Goal: Task Accomplishment & Management: Manage account settings

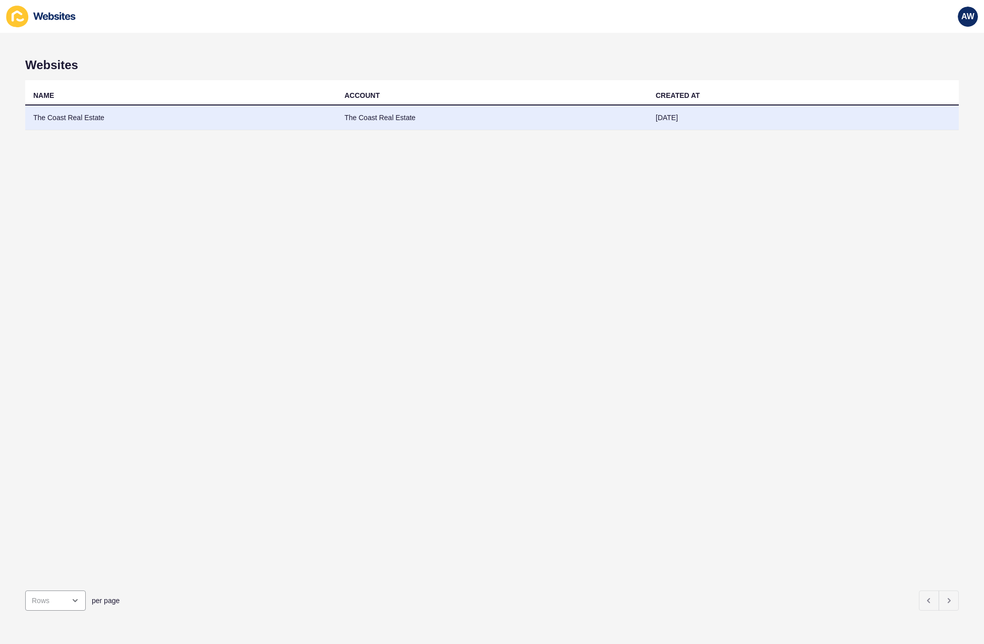
click at [175, 123] on td "The Coast Real Estate" at bounding box center [180, 117] width 311 height 25
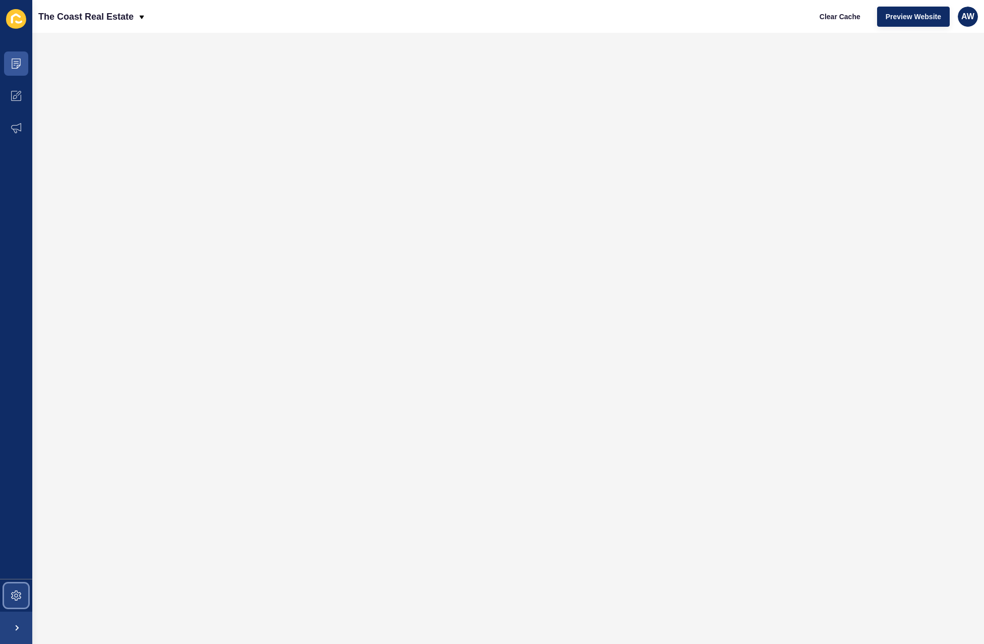
click at [14, 597] on icon at bounding box center [16, 595] width 10 height 10
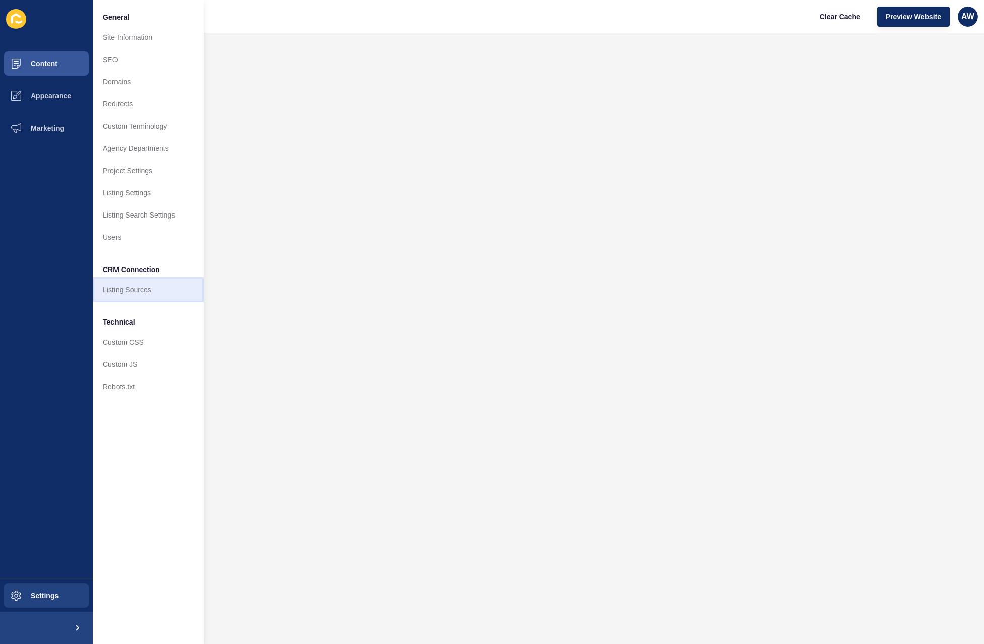
click at [132, 294] on link "Listing Sources" at bounding box center [148, 289] width 111 height 22
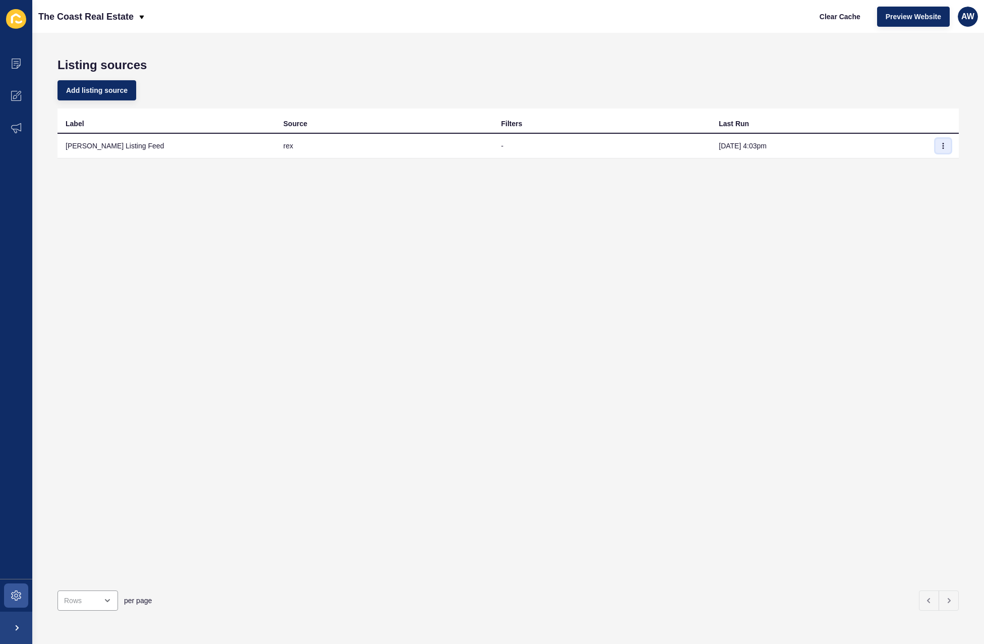
click at [940, 143] on icon "button" at bounding box center [943, 146] width 6 height 6
click at [891, 164] on link "Sync now" at bounding box center [908, 166] width 71 height 22
click at [839, 22] on button "Clear Cache" at bounding box center [840, 17] width 58 height 20
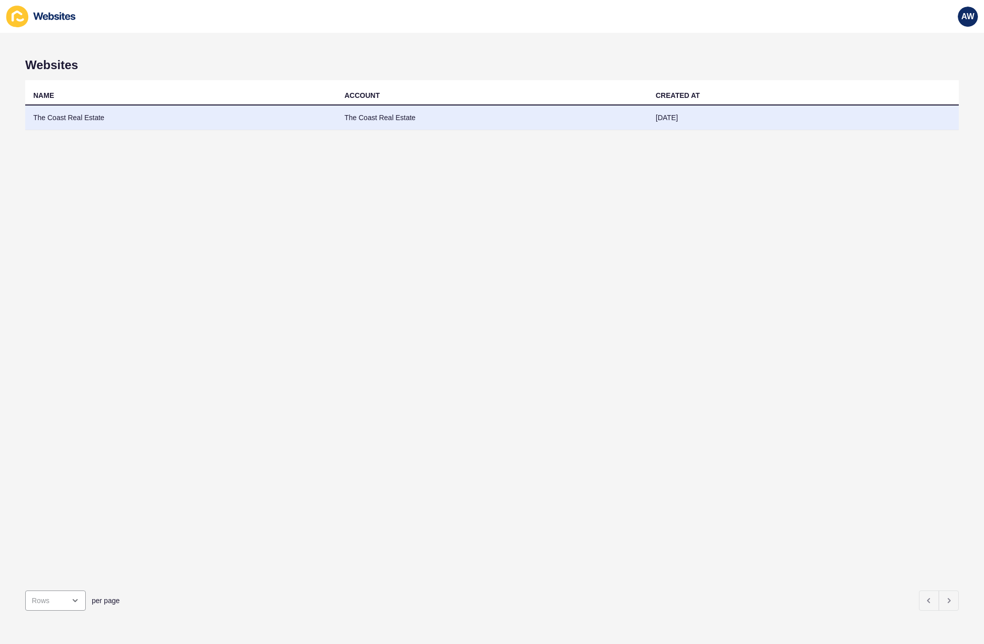
click at [127, 124] on td "The Coast Real Estate" at bounding box center [180, 117] width 311 height 25
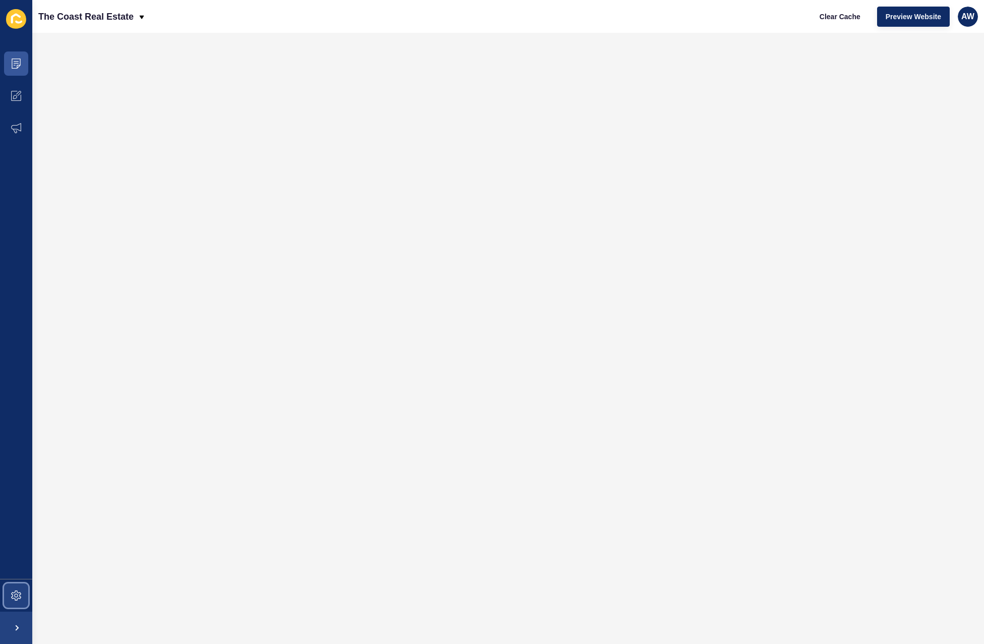
click at [12, 587] on span at bounding box center [16, 595] width 32 height 32
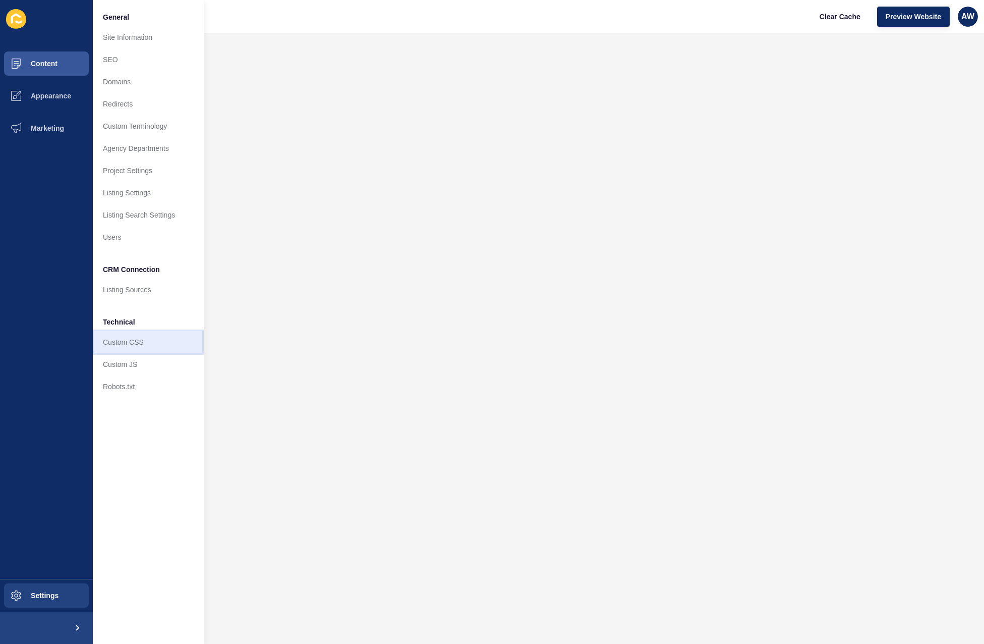
click at [126, 346] on link "Custom CSS" at bounding box center [148, 342] width 111 height 22
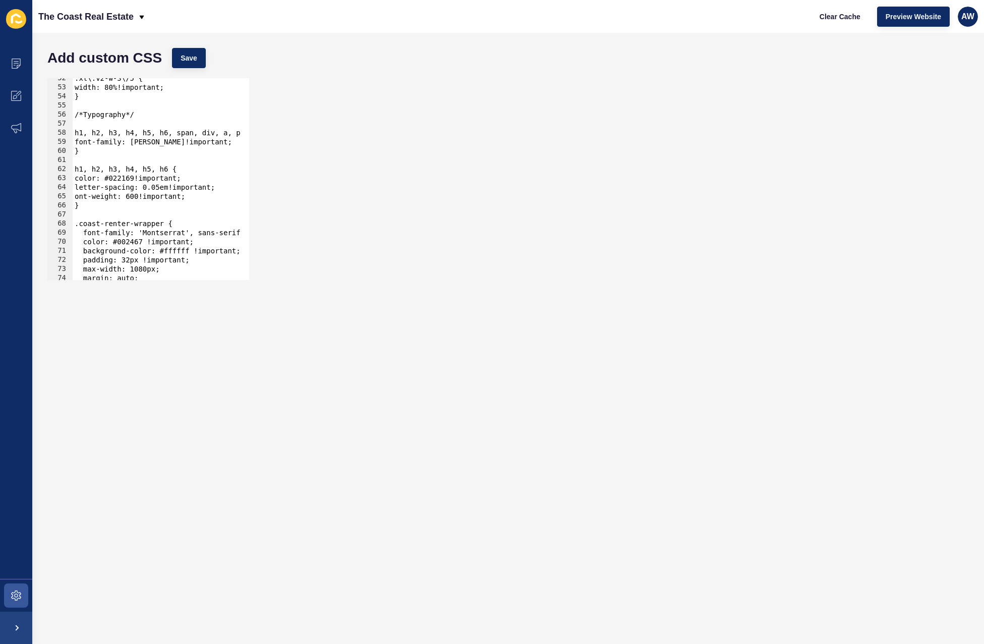
scroll to position [473, 0]
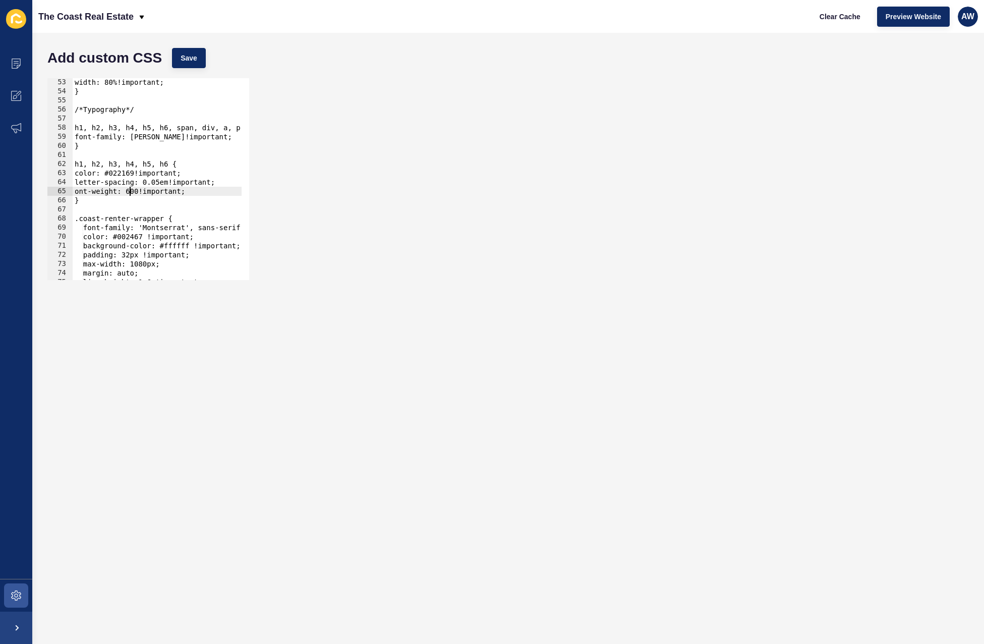
click at [130, 193] on div "width: 80%!important; } /*Typography*/ h1, h2, h3, h4, h5, h6, span, div, a, p,…" at bounding box center [418, 184] width 691 height 212
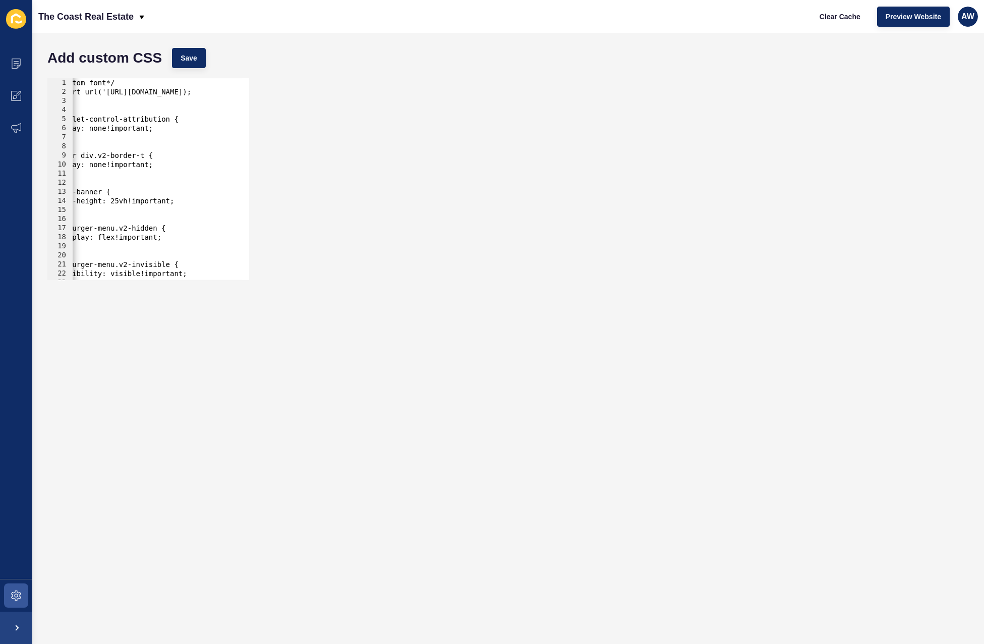
scroll to position [0, 12]
type textarea "ont-weight: 700!important;"
click at [195, 63] on button "Save" at bounding box center [189, 58] width 34 height 20
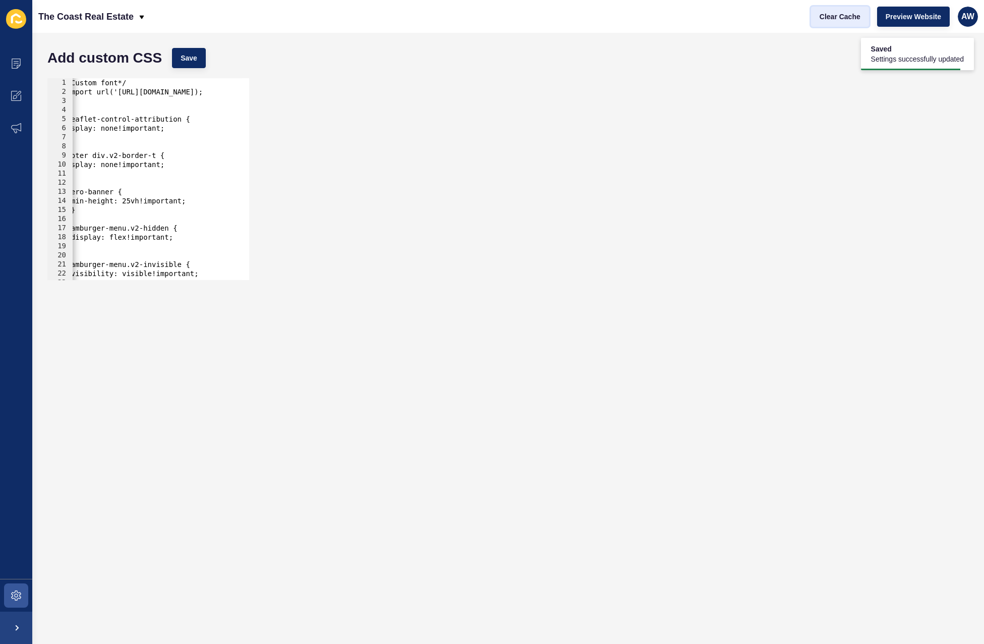
click at [832, 17] on span "Clear Cache" at bounding box center [840, 17] width 41 height 10
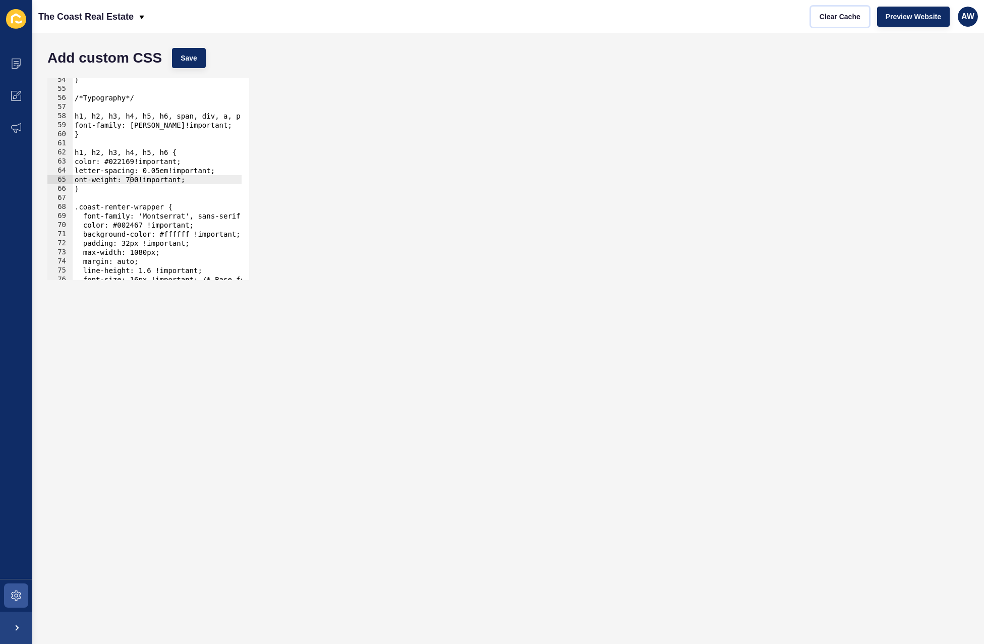
scroll to position [515, 0]
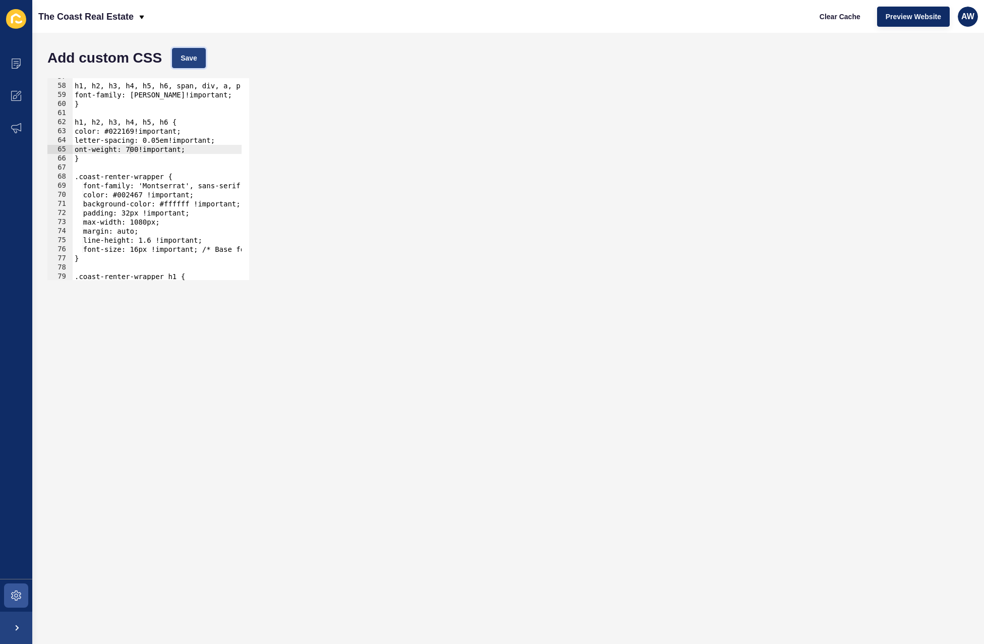
click at [188, 52] on button "Save" at bounding box center [189, 58] width 34 height 20
click at [571, 120] on div "ont-weight: 700!important; 57 58 59 60 61 62 63 64 65 66 67 68 69 70 71 72 73 7…" at bounding box center [508, 179] width 932 height 212
click at [853, 12] on span "Clear Cache" at bounding box center [840, 17] width 41 height 10
click at [18, 66] on icon at bounding box center [16, 64] width 10 height 10
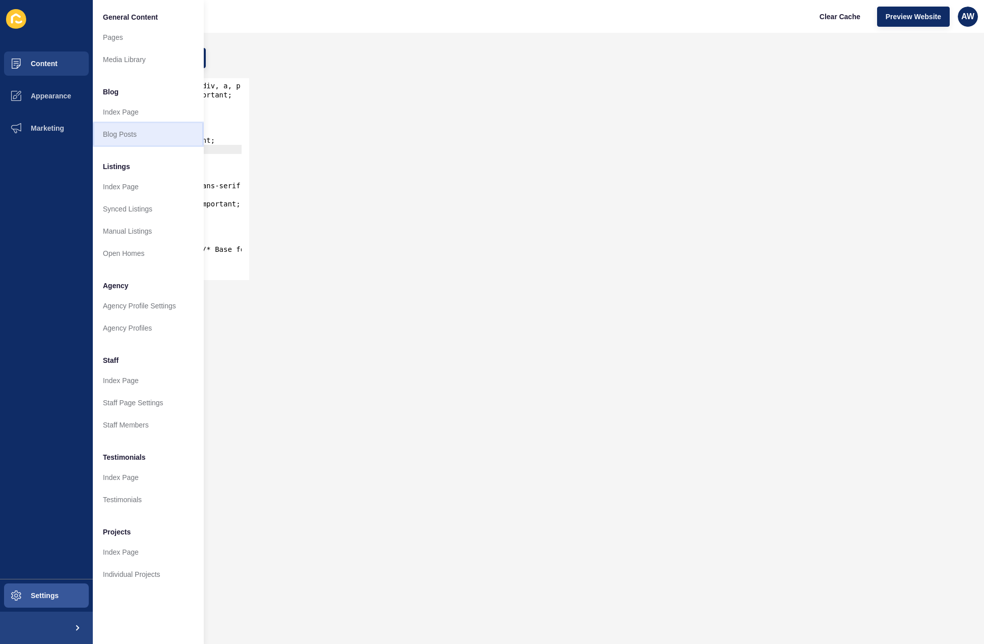
click at [127, 135] on link "Blog Posts" at bounding box center [148, 134] width 111 height 22
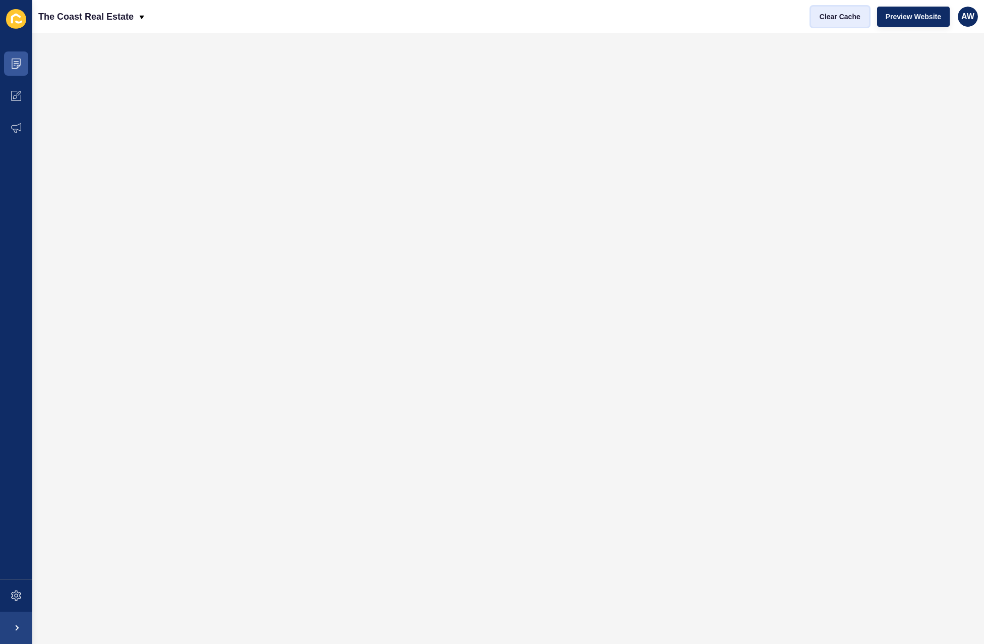
click at [837, 21] on span "Clear Cache" at bounding box center [840, 17] width 41 height 10
click at [840, 16] on span "Clear Cache" at bounding box center [840, 17] width 41 height 10
click at [849, 17] on span "Clear Cache" at bounding box center [840, 17] width 41 height 10
click at [840, 18] on span "Clear Cache" at bounding box center [840, 17] width 41 height 10
